Goal: Task Accomplishment & Management: Use online tool/utility

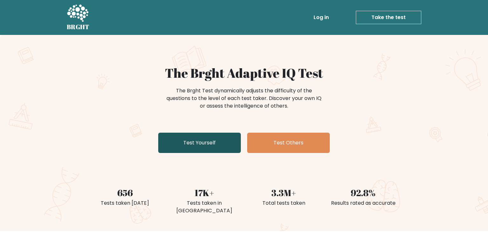
scroll to position [67, 0]
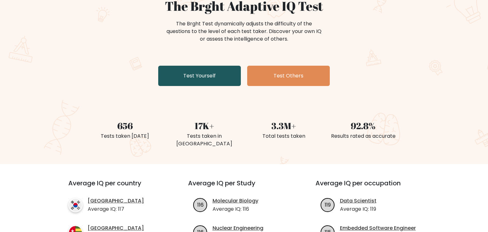
click at [229, 76] on link "Test Yourself" at bounding box center [199, 76] width 83 height 20
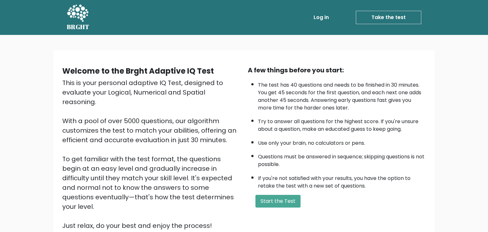
scroll to position [64, 0]
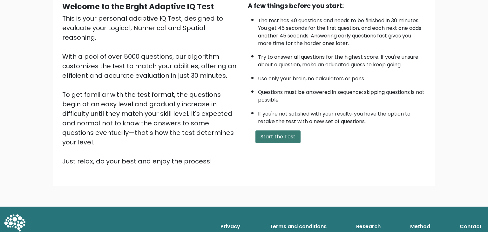
click at [272, 143] on button "Start the Test" at bounding box center [277, 137] width 45 height 13
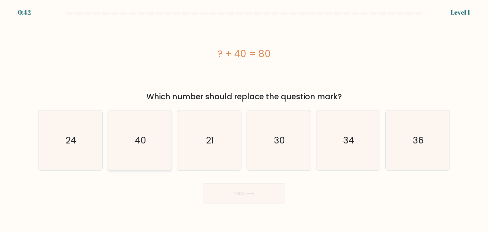
click at [151, 125] on icon "40" at bounding box center [140, 141] width 60 height 60
click at [244, 119] on input "b. 40" at bounding box center [244, 117] width 0 height 3
radio input "true"
click at [229, 194] on button "Next" at bounding box center [244, 193] width 83 height 20
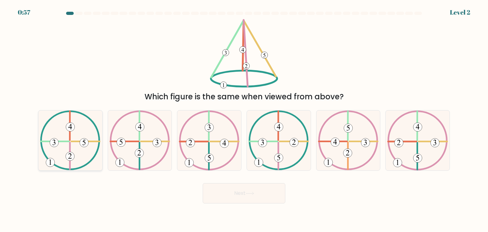
click at [82, 144] on 371 at bounding box center [84, 143] width 9 height 9
click at [244, 119] on input "a." at bounding box center [244, 117] width 0 height 3
radio input "true"
click at [234, 200] on button "Next" at bounding box center [244, 193] width 83 height 20
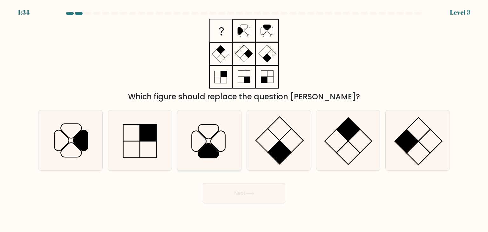
click at [207, 131] on icon at bounding box center [209, 141] width 60 height 60
click at [244, 119] on input "c." at bounding box center [244, 117] width 0 height 3
radio input "true"
click at [261, 198] on button "Next" at bounding box center [244, 193] width 83 height 20
